Goal: Book appointment/travel/reservation

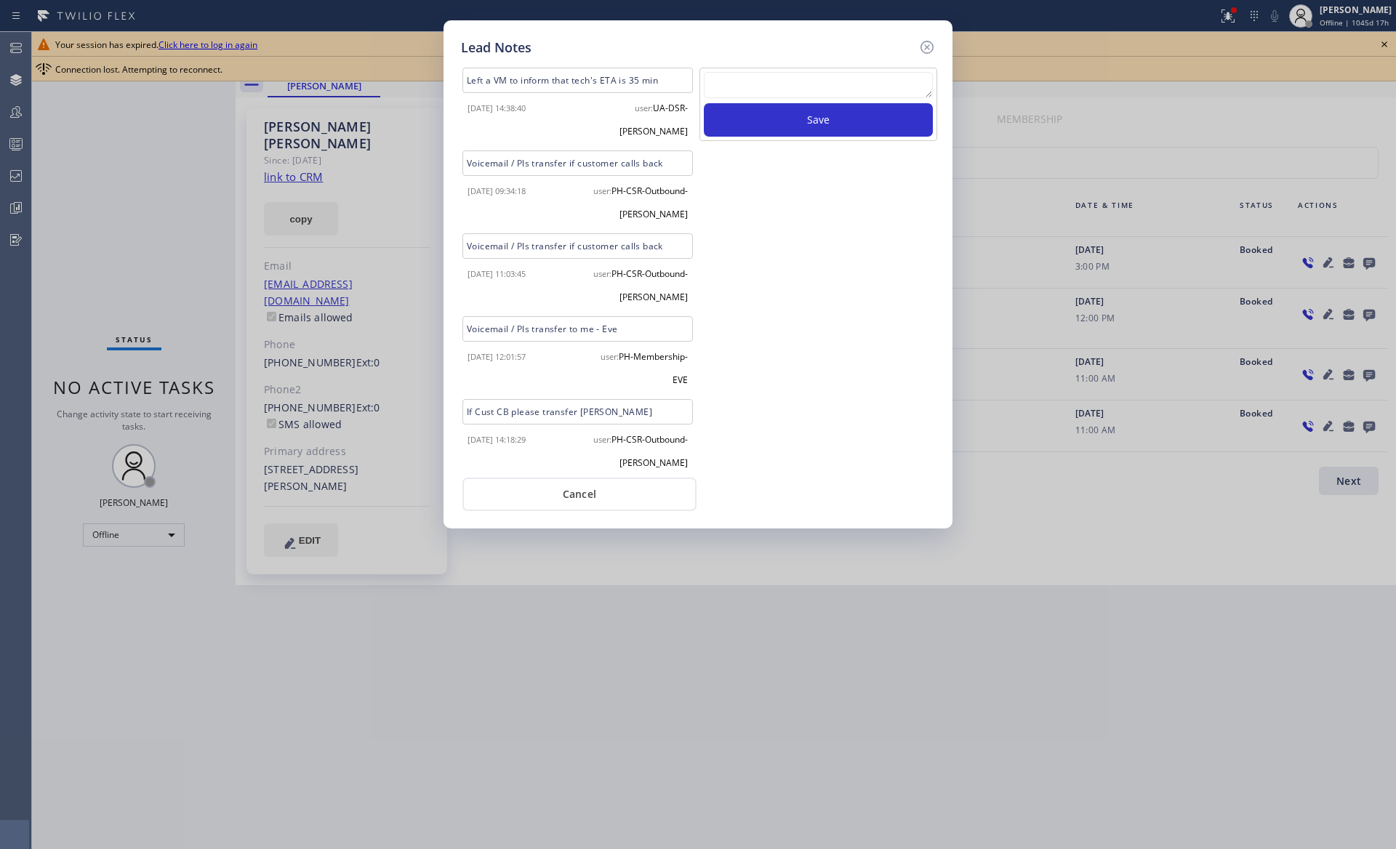
click at [845, 366] on div "Save" at bounding box center [818, 268] width 241 height 400
click at [927, 49] on icon at bounding box center [926, 47] width 17 height 17
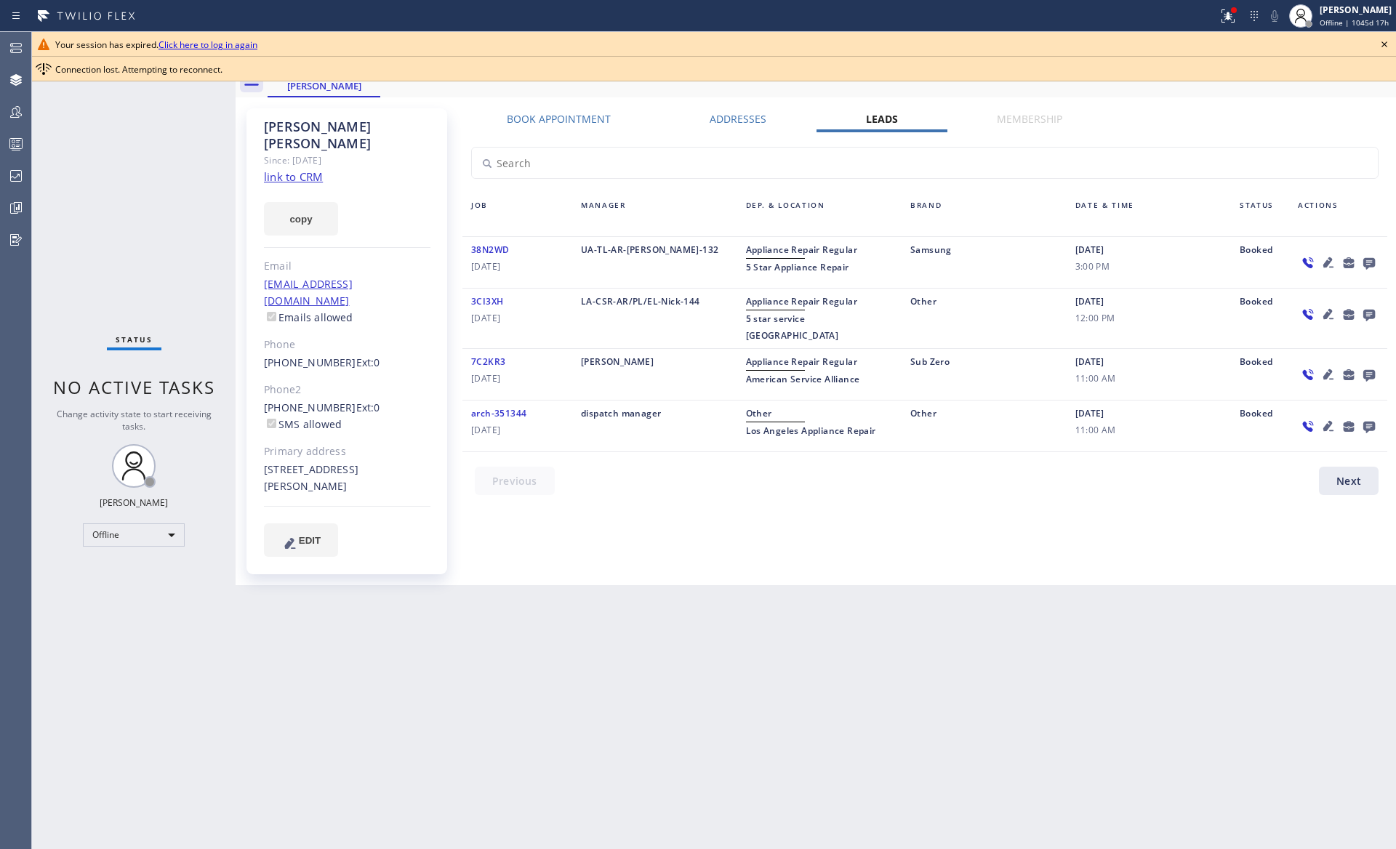
click at [1329, 262] on icon at bounding box center [1328, 262] width 10 height 10
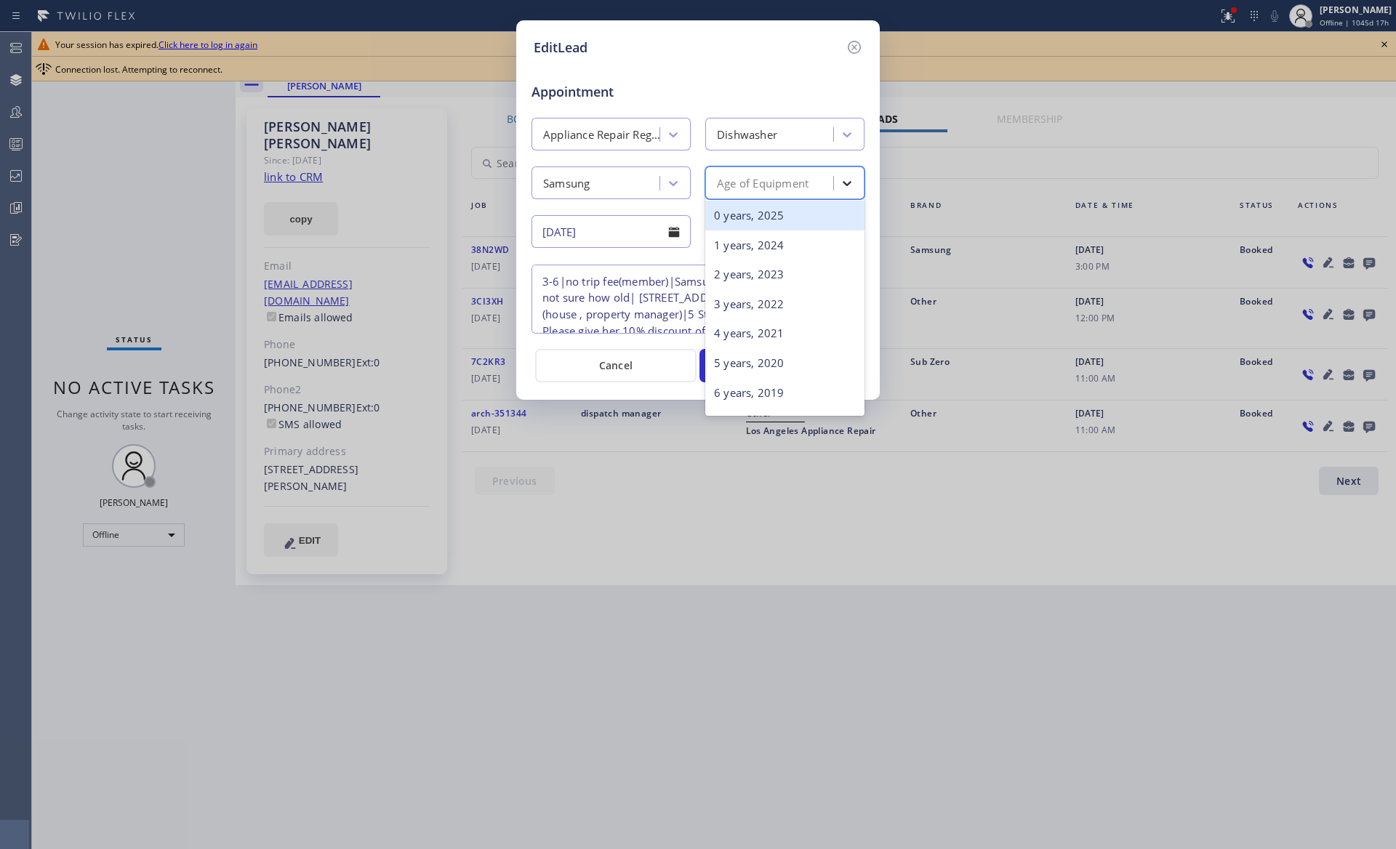
click at [845, 186] on icon at bounding box center [846, 183] width 15 height 15
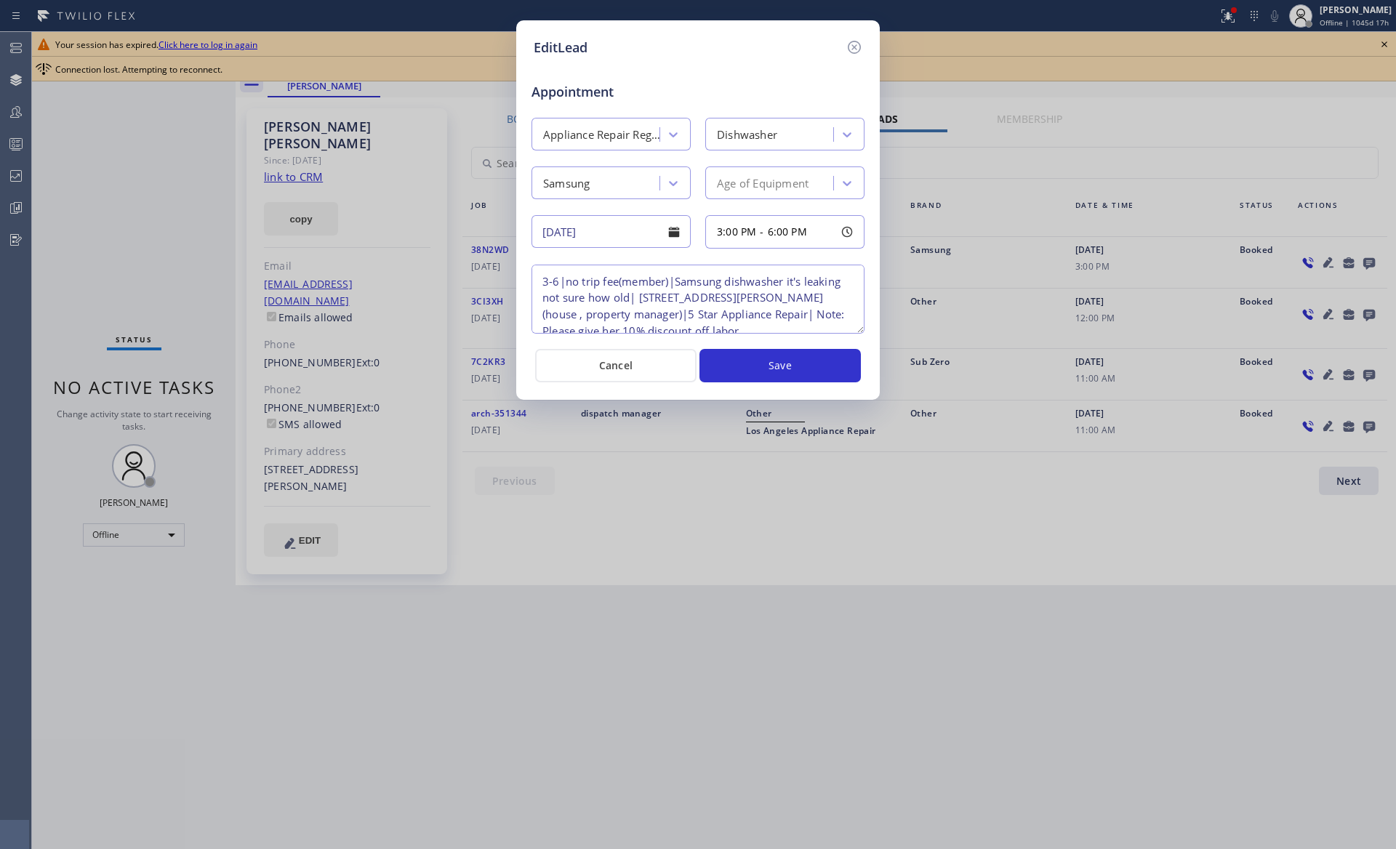
click at [552, 90] on span "Appointment" at bounding box center [585, 92] width 109 height 20
click at [787, 227] on span "6:00 PM" at bounding box center [787, 232] width 39 height 14
click at [778, 100] on div "Appointment" at bounding box center [698, 83] width 336 height 37
drag, startPoint x: 531, startPoint y: 49, endPoint x: 589, endPoint y: 47, distance: 57.5
click at [589, 47] on div "EditLead Appointment Appliance Repair Regular Dishwasher Samsung Age of Equipme…" at bounding box center [697, 209] width 363 height 379
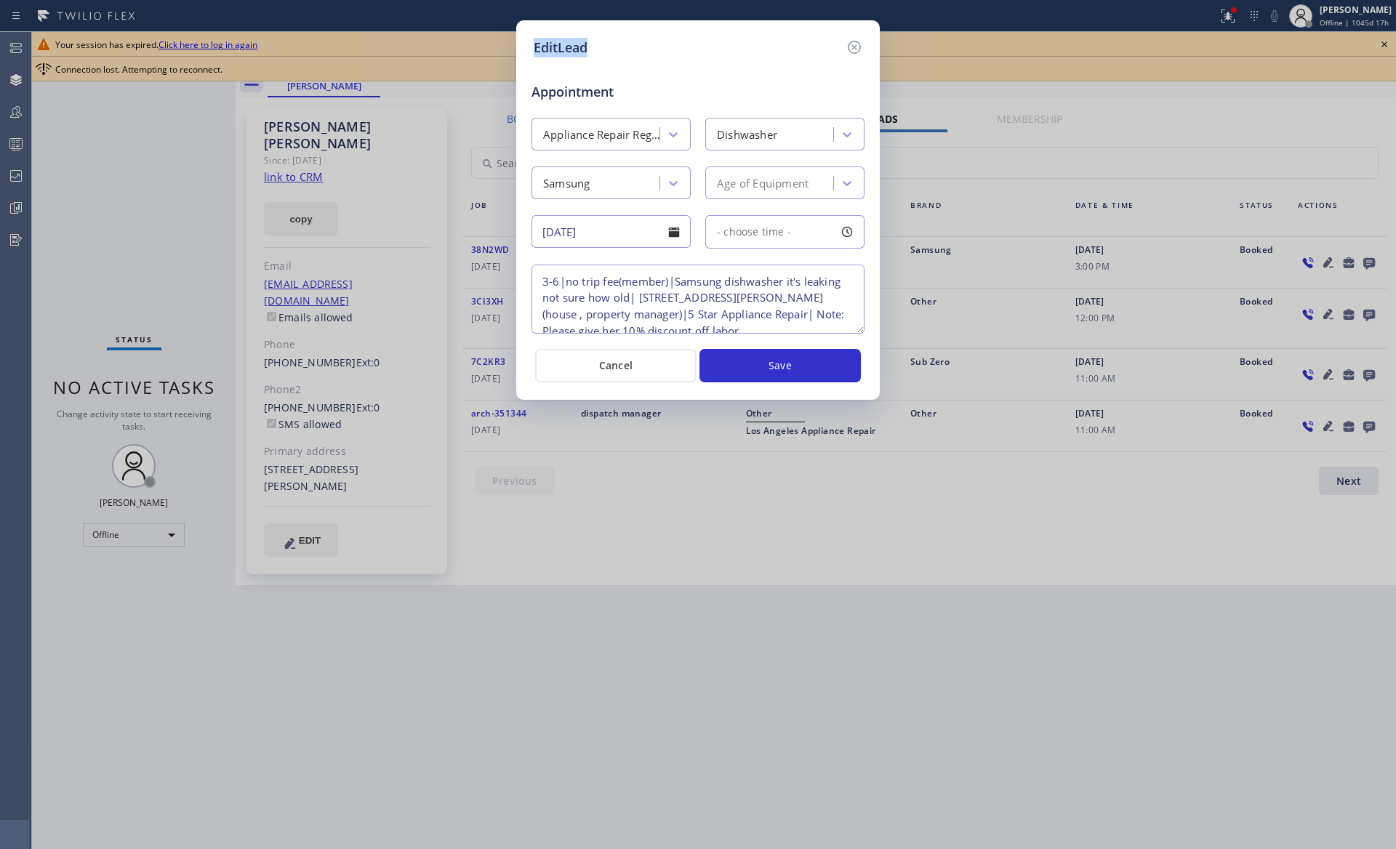
copy h5 "EditLead"
click at [566, 48] on h5 "EditLead" at bounding box center [560, 48] width 54 height 20
drag, startPoint x: 553, startPoint y: 47, endPoint x: 564, endPoint y: 47, distance: 10.9
click at [564, 47] on h5 "EditLead" at bounding box center [560, 48] width 54 height 20
click at [744, 236] on span "- choose time -" at bounding box center [754, 232] width 74 height 14
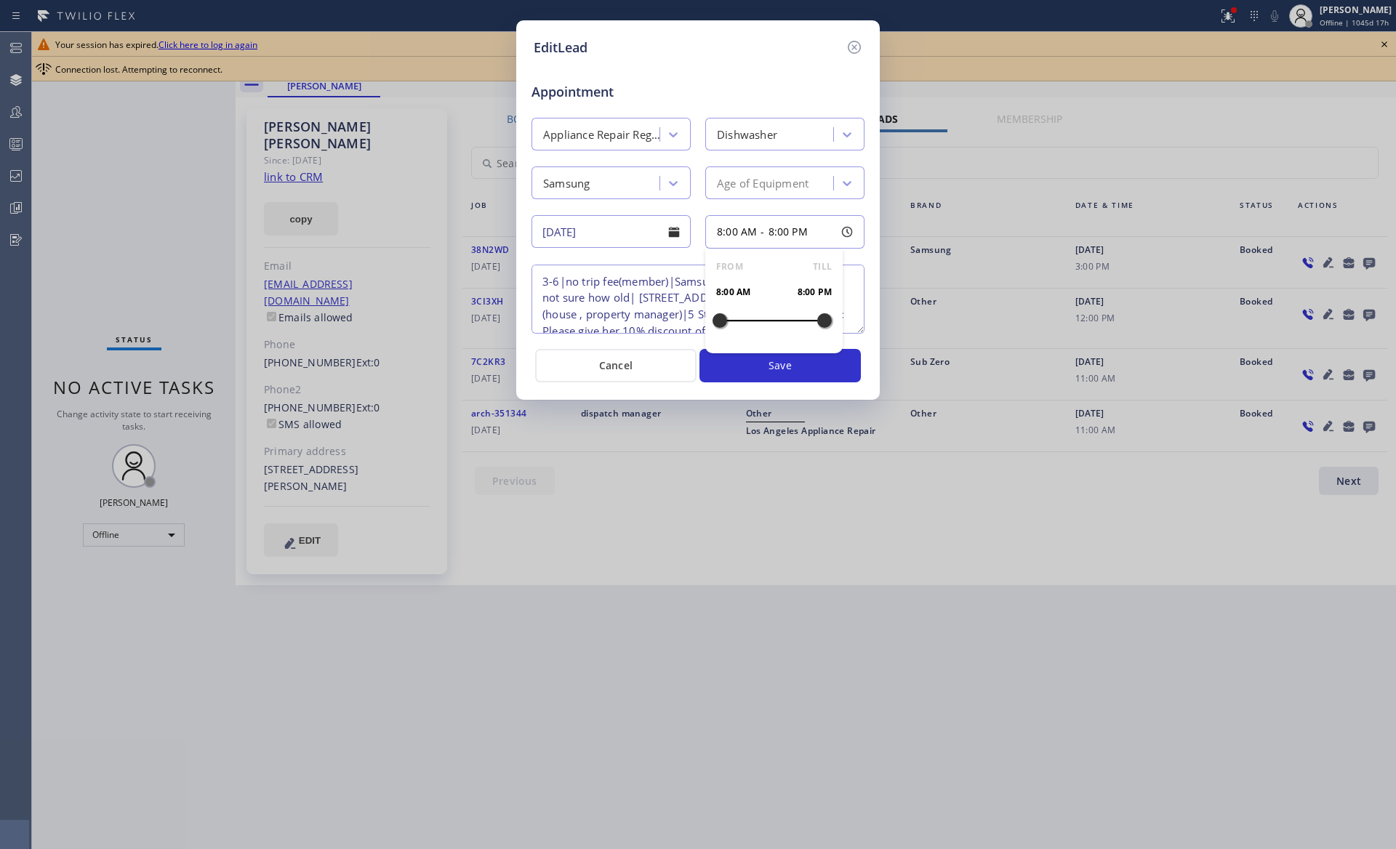
drag, startPoint x: 722, startPoint y: 321, endPoint x: 837, endPoint y: 318, distance: 114.9
click at [837, 318] on div "FROM TILL 8:00 AM 8:00 PM" at bounding box center [773, 301] width 137 height 105
drag, startPoint x: 721, startPoint y: 322, endPoint x: 737, endPoint y: 322, distance: 16.0
click at [737, 322] on div at bounding box center [736, 320] width 17 height 31
drag, startPoint x: 737, startPoint y: 322, endPoint x: 718, endPoint y: 326, distance: 19.2
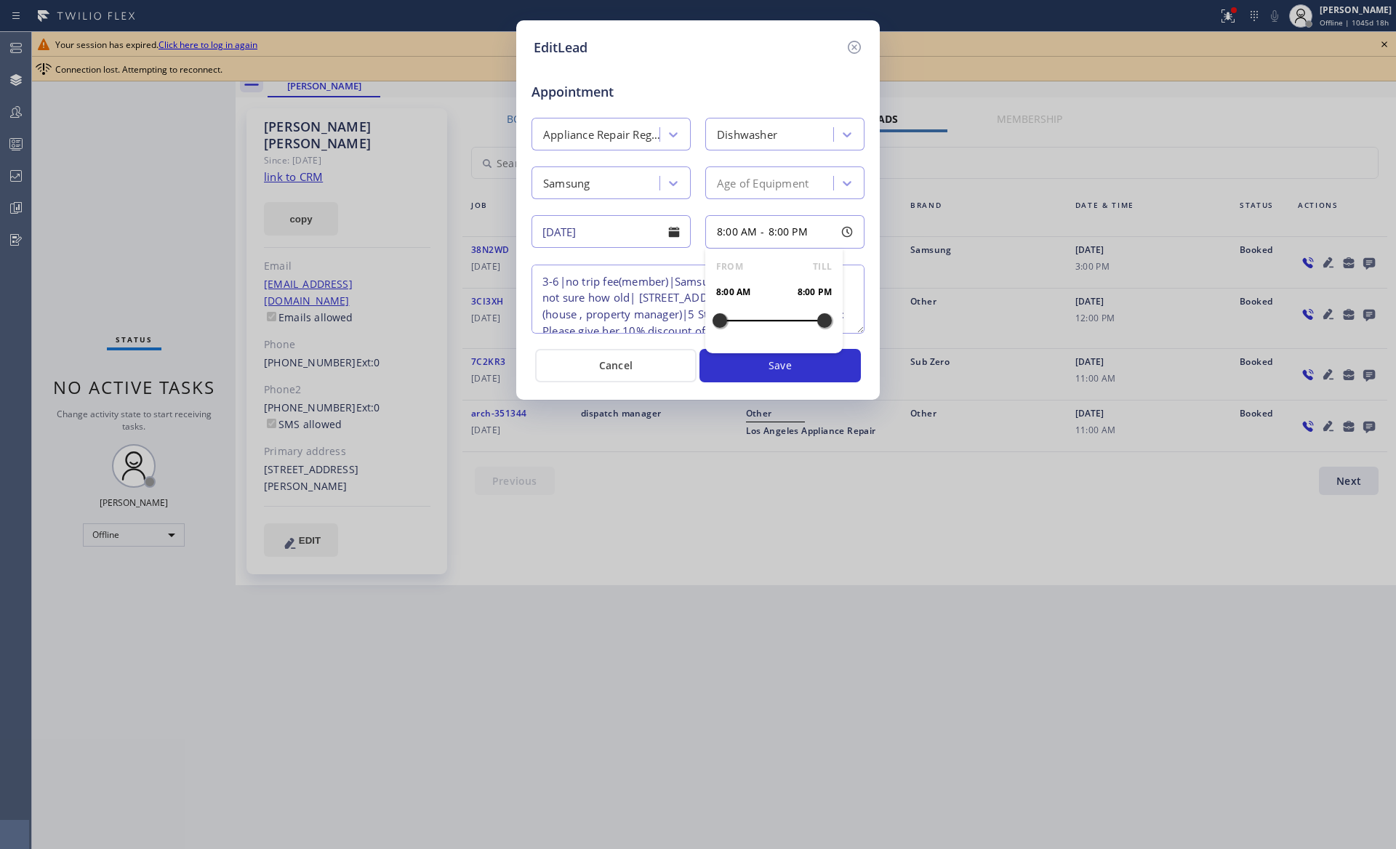
click at [718, 326] on div at bounding box center [719, 320] width 17 height 31
click at [730, 94] on div "Appointment" at bounding box center [698, 83] width 336 height 37
click at [709, 92] on div "Appointment" at bounding box center [698, 83] width 336 height 37
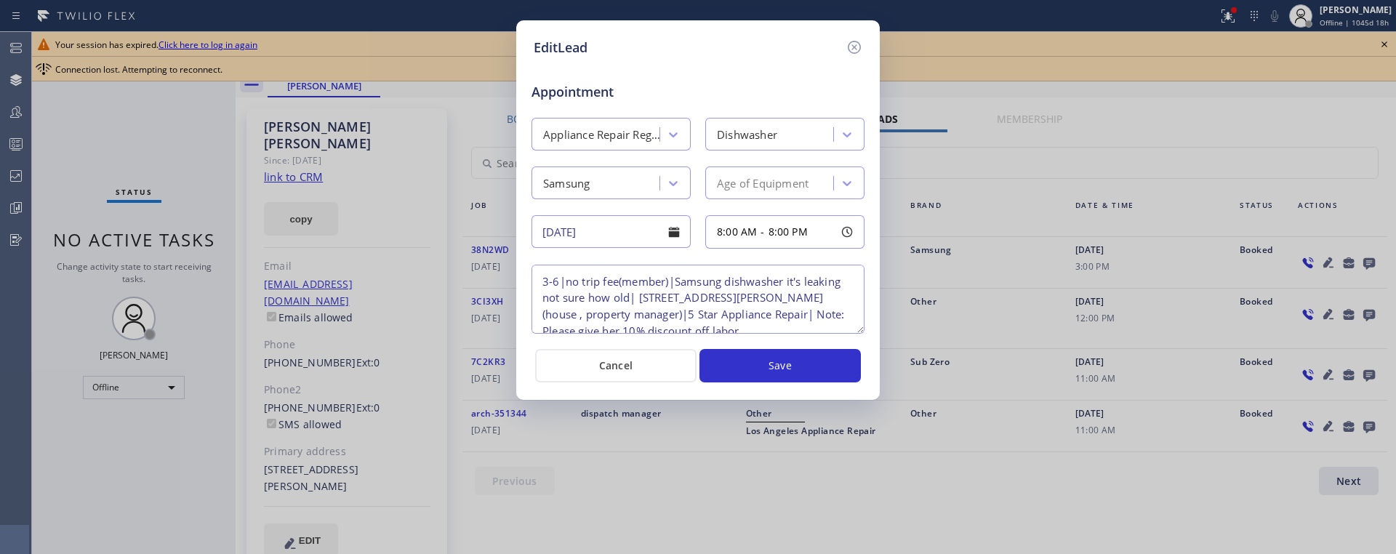
click at [754, 236] on span "8:00 AM" at bounding box center [737, 232] width 40 height 14
drag, startPoint x: 823, startPoint y: 321, endPoint x: 738, endPoint y: 331, distance: 84.8
drag, startPoint x: 826, startPoint y: 319, endPoint x: 749, endPoint y: 328, distance: 77.5
